Goal: Information Seeking & Learning: Check status

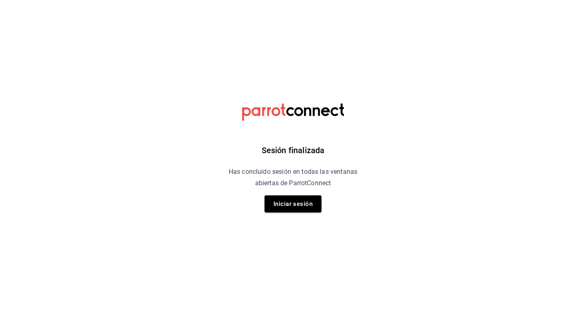
click at [392, 133] on div "Sesión finalizada Has concluido sesión en todas las ventanas abiertas de Parrot…" at bounding box center [292, 158] width 205 height 316
click at [309, 200] on button "Iniciar sesión" at bounding box center [292, 204] width 57 height 17
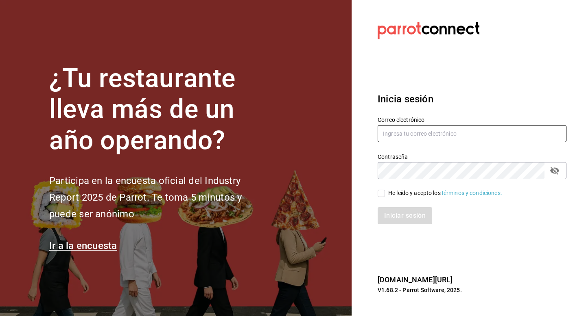
click at [393, 142] on input "text" at bounding box center [471, 133] width 189 height 17
type input "psboug1@gmail.com"
click at [405, 197] on div "He leído y acepto los Términos y condiciones." at bounding box center [445, 193] width 114 height 9
click at [385, 197] on input "He leído y acepto los Términos y condiciones." at bounding box center [380, 193] width 7 height 7
checkbox input "true"
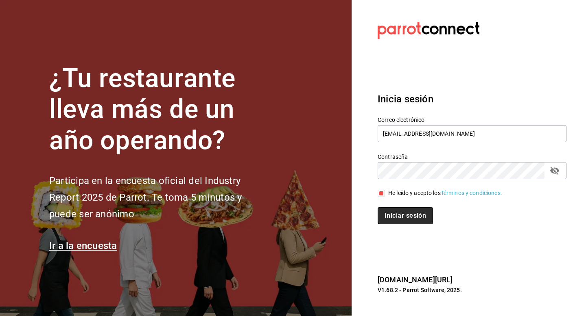
click at [401, 214] on button "Iniciar sesión" at bounding box center [404, 215] width 55 height 17
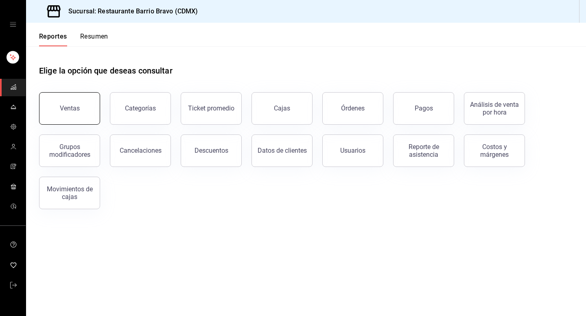
click at [98, 113] on div "Ventas" at bounding box center [64, 104] width 71 height 42
click at [74, 99] on button "Ventas" at bounding box center [69, 108] width 61 height 33
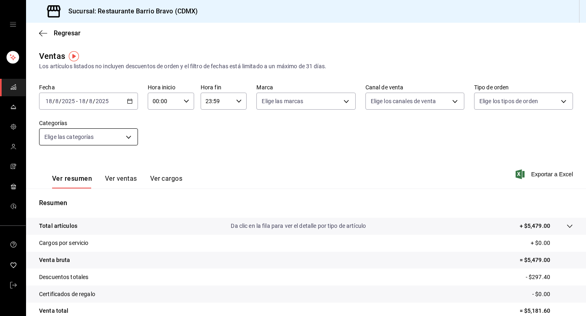
click at [73, 131] on body "Sucursal: Restaurante Barrio Bravo (CDMX) Regresar Ventas Los artículos listado…" at bounding box center [293, 158] width 586 height 316
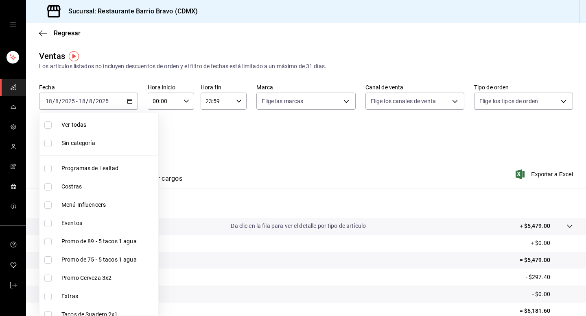
scroll to position [209, 0]
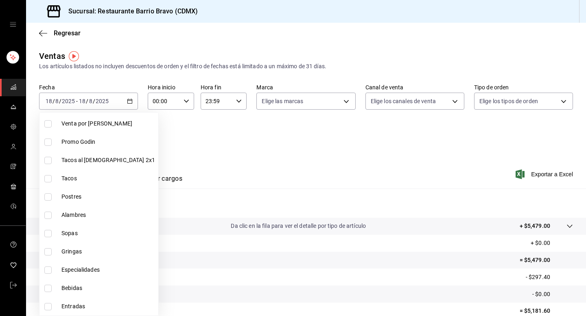
click at [66, 292] on span "Bebidas" at bounding box center [108, 288] width 94 height 9
type input "7fa84fa0-b9ca-49ef-be16-7673f7613eff"
checkbox input "true"
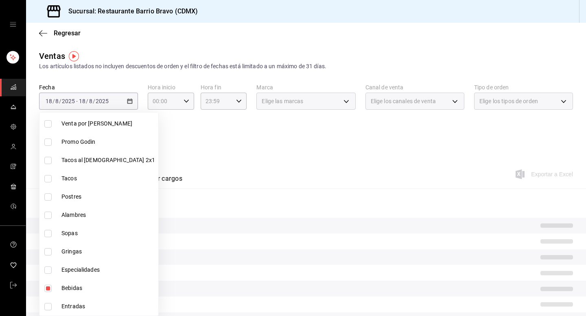
click at [196, 151] on div at bounding box center [293, 158] width 586 height 316
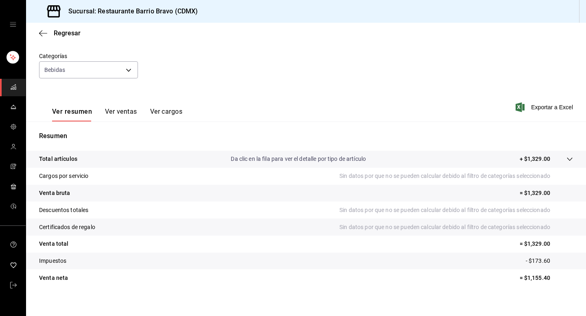
scroll to position [73, 0]
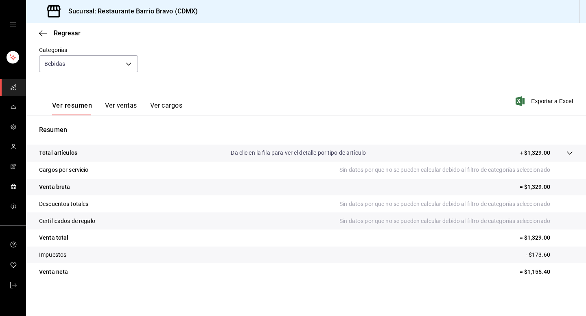
click at [128, 103] on button "Ver ventas" at bounding box center [121, 109] width 32 height 14
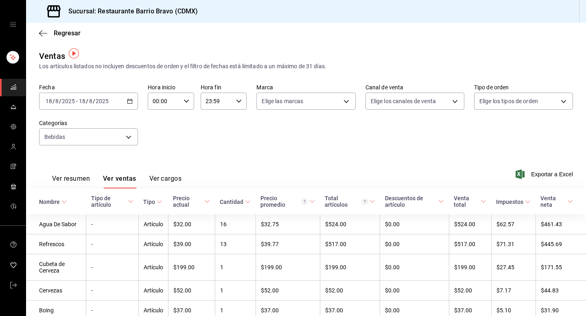
scroll to position [35, 0]
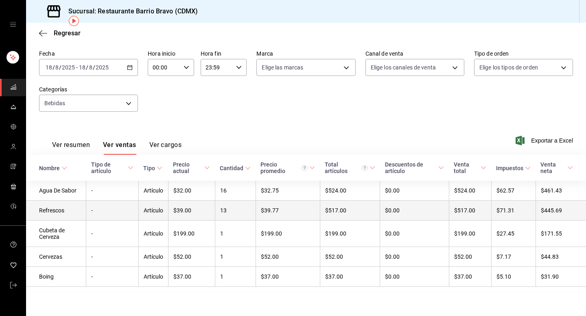
click at [71, 204] on td "Refrescos" at bounding box center [56, 211] width 60 height 20
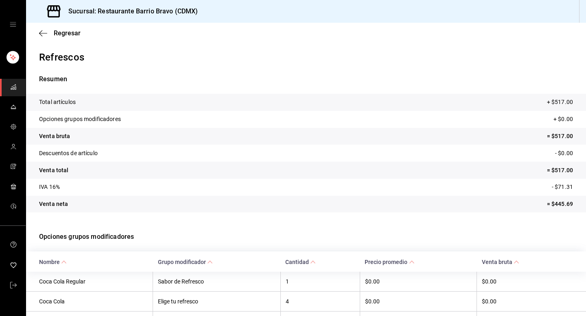
scroll to position [89, 0]
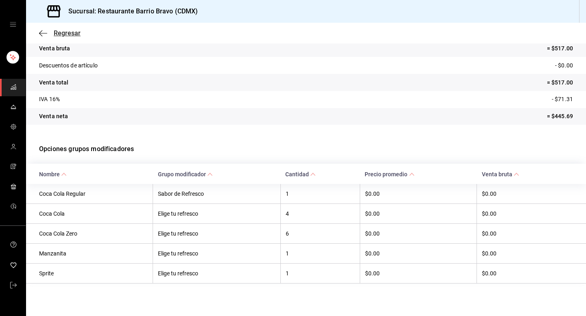
click at [41, 31] on icon "button" at bounding box center [40, 33] width 3 height 6
click at [72, 34] on span "Regresar" at bounding box center [67, 33] width 27 height 8
click at [39, 29] on button "Regresar" at bounding box center [59, 33] width 41 height 8
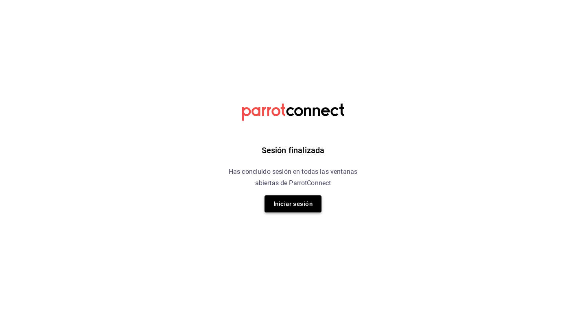
click at [308, 203] on button "Iniciar sesión" at bounding box center [292, 204] width 57 height 17
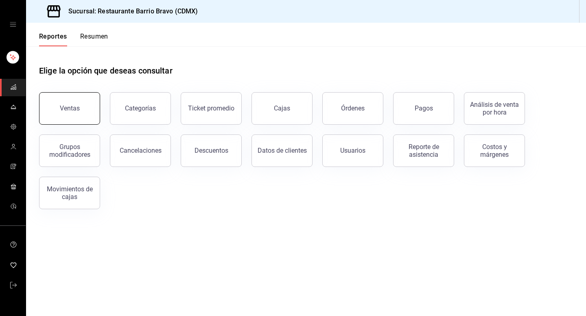
click at [56, 107] on button "Ventas" at bounding box center [69, 108] width 61 height 33
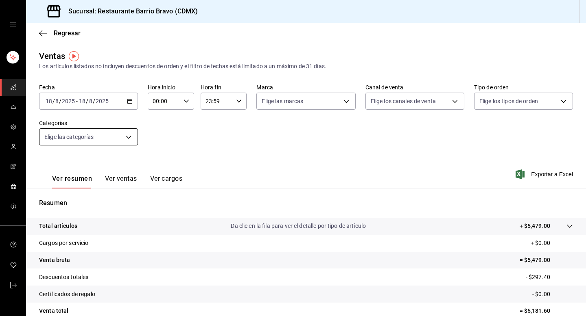
click at [122, 138] on body "Sucursal: Restaurante Barrio Bravo (CDMX) Regresar Ventas Los artículos listado…" at bounding box center [293, 158] width 586 height 316
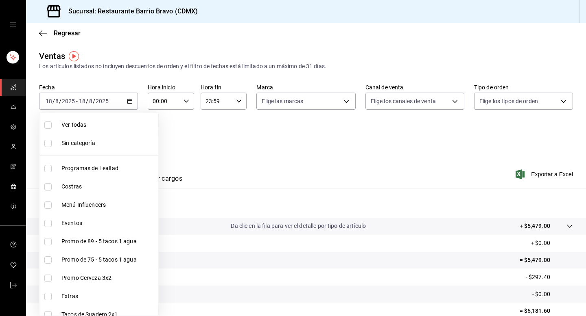
scroll to position [209, 0]
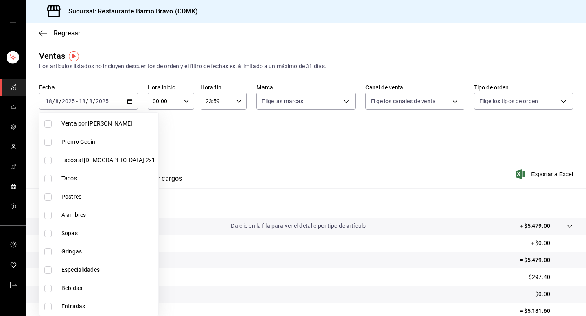
click at [86, 285] on span "Bebidas" at bounding box center [108, 288] width 94 height 9
type input "7fa84fa0-b9ca-49ef-be16-7673f7613eff"
checkbox input "true"
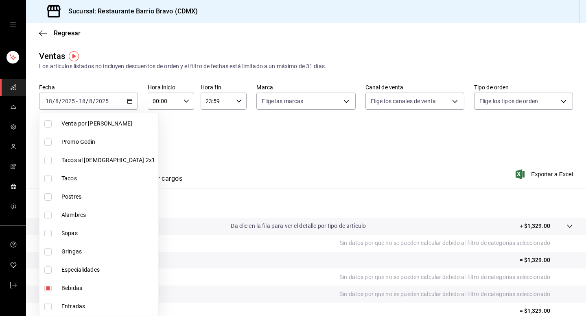
click at [230, 160] on div at bounding box center [293, 158] width 586 height 316
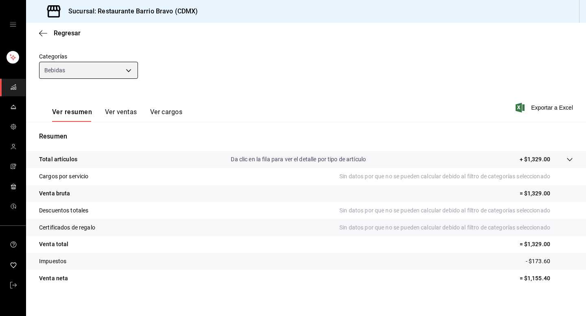
scroll to position [62, 0]
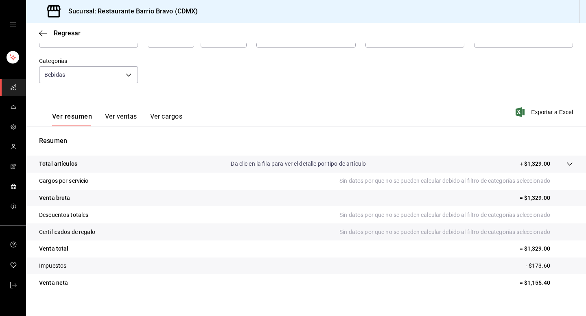
click at [113, 112] on div "Ver resumen Ver ventas Ver cargos" at bounding box center [110, 115] width 143 height 24
click at [113, 113] on button "Ver ventas" at bounding box center [121, 120] width 32 height 14
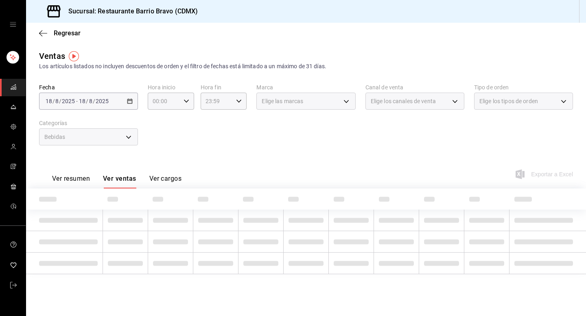
click at [113, 113] on div "Fecha 2025-08-18 18 / 8 / 2025 - 2025-08-18 18 / 8 / 2025 Hora inicio 00:00 Hor…" at bounding box center [305, 120] width 533 height 72
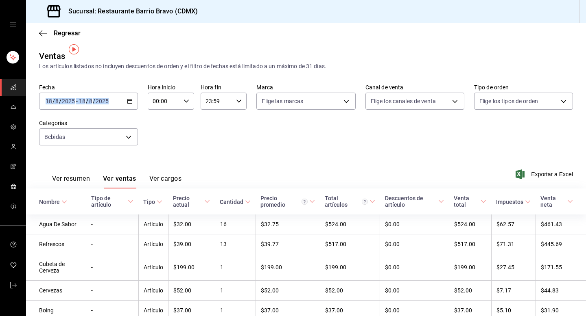
scroll to position [35, 0]
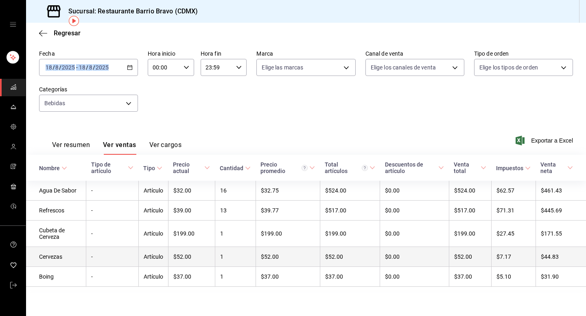
click at [58, 260] on td "Cervezas" at bounding box center [56, 257] width 60 height 20
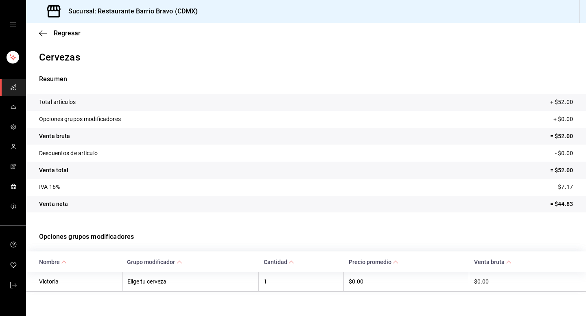
scroll to position [8, 0]
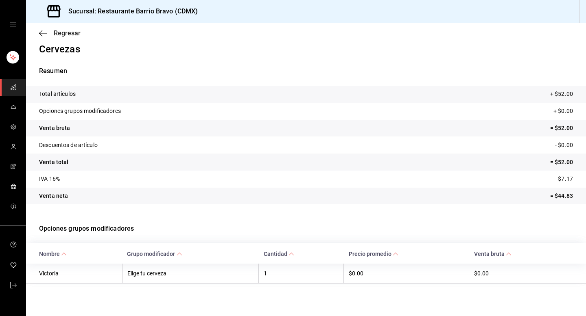
click at [65, 35] on span "Regresar" at bounding box center [67, 33] width 27 height 8
click at [41, 31] on icon "button" at bounding box center [43, 33] width 8 height 7
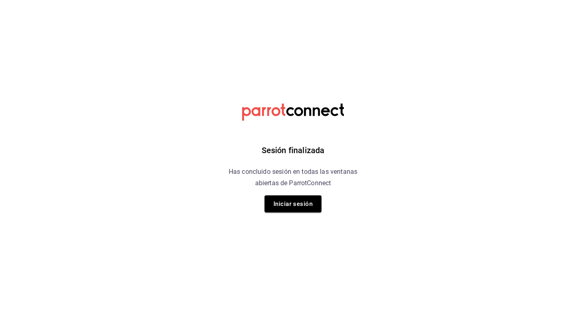
click at [288, 212] on div "Sesión finalizada Has concluido sesión en todas las ventanas abiertas de Parrot…" at bounding box center [292, 158] width 205 height 316
click at [289, 205] on button "Iniciar sesión" at bounding box center [292, 204] width 57 height 17
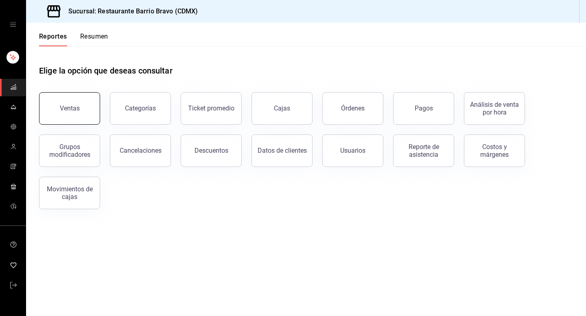
click at [89, 100] on button "Ventas" at bounding box center [69, 108] width 61 height 33
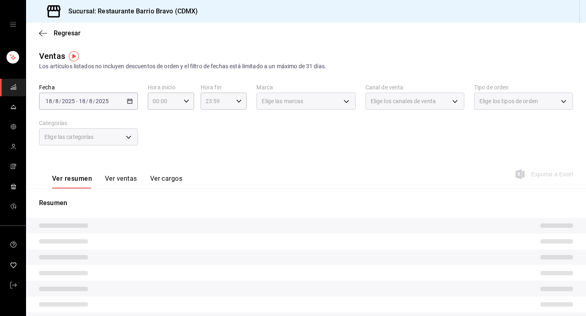
click at [109, 138] on body "Sucursal: Restaurante Barrio [PERSON_NAME] (CDMX) Regresar Ventas Los artículos…" at bounding box center [293, 158] width 586 height 316
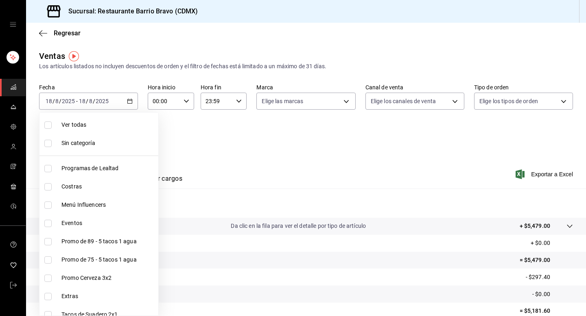
scroll to position [209, 0]
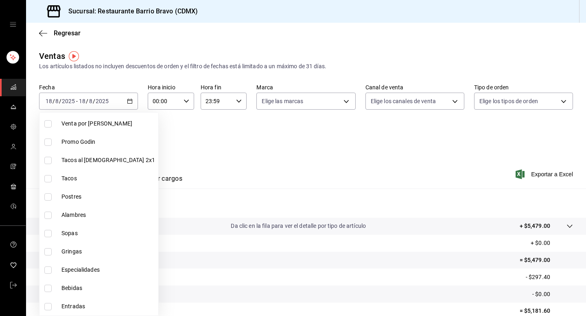
click at [79, 291] on span "Bebidas" at bounding box center [108, 288] width 94 height 9
type input "7fa84fa0-b9ca-49ef-be16-7673f7613eff"
checkbox input "true"
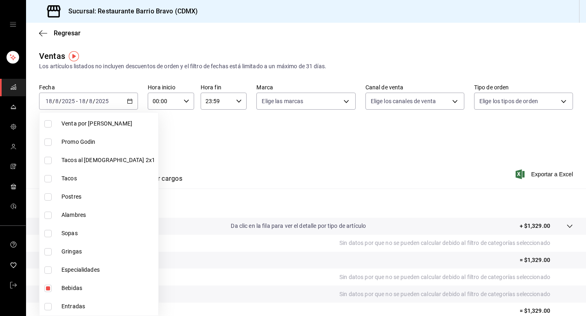
click at [185, 145] on div at bounding box center [293, 158] width 586 height 316
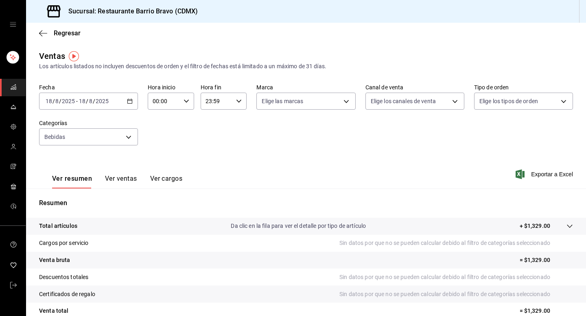
click at [111, 179] on button "Ver ventas" at bounding box center [121, 182] width 32 height 14
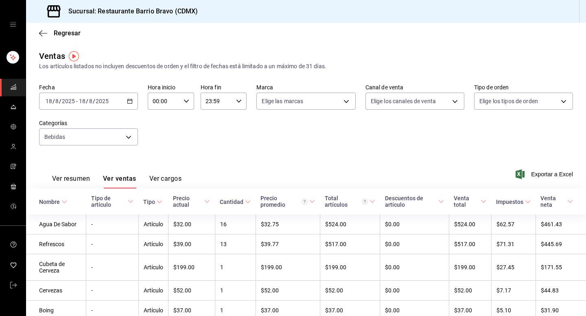
scroll to position [35, 0]
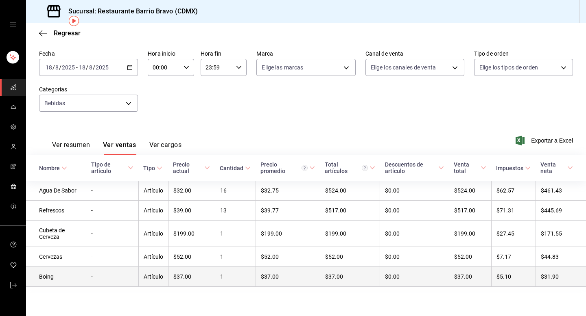
click at [50, 275] on td "Boing" at bounding box center [56, 277] width 60 height 20
